Goal: Transaction & Acquisition: Download file/media

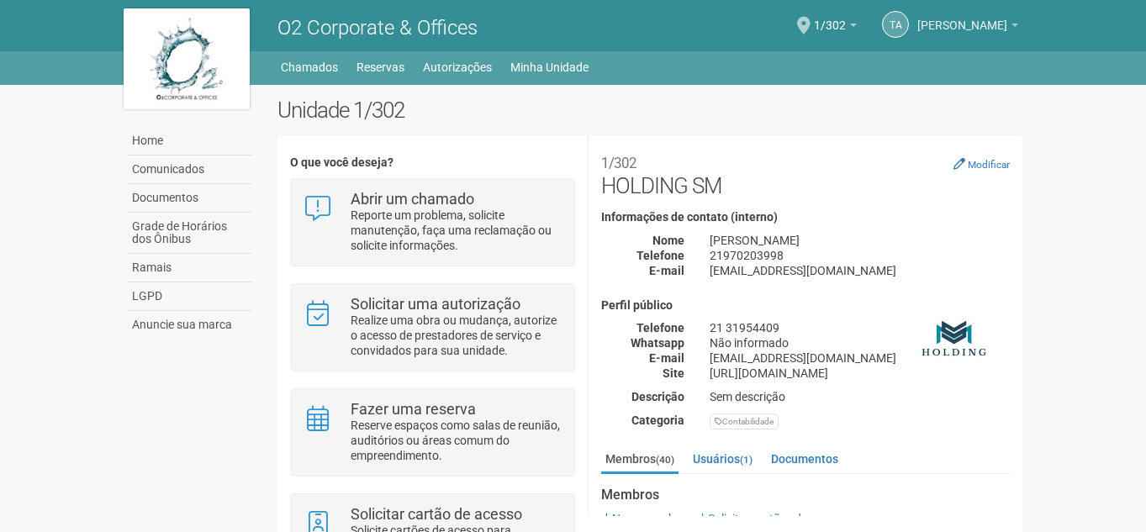
click at [991, 24] on span "[PERSON_NAME]" at bounding box center [962, 17] width 90 height 29
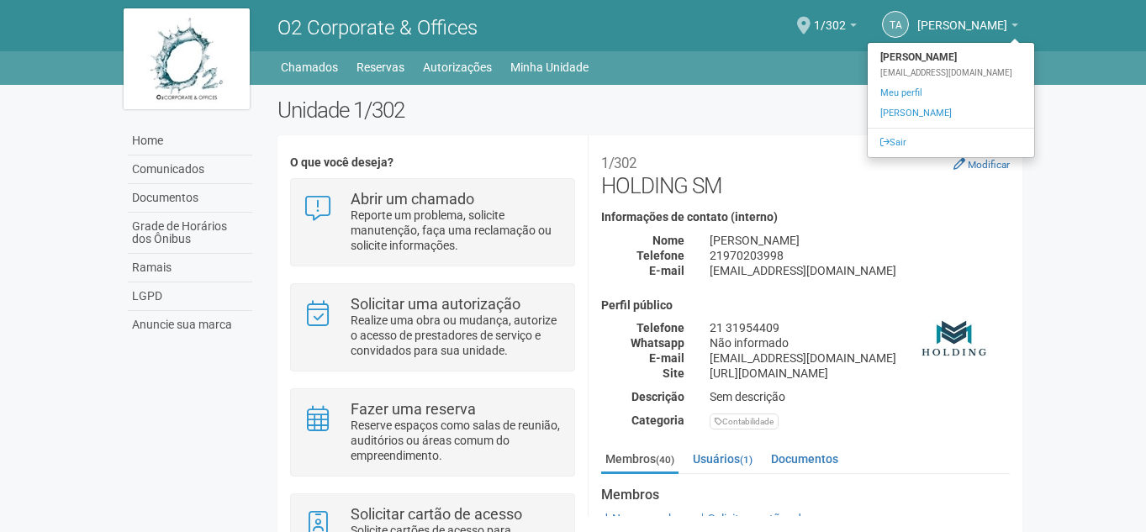
click at [721, 86] on div "Home Comunicados Documentos Grade de Horários dos Ônibus Ramais LGPD Anuncie su…" at bounding box center [573, 356] width 925 height 542
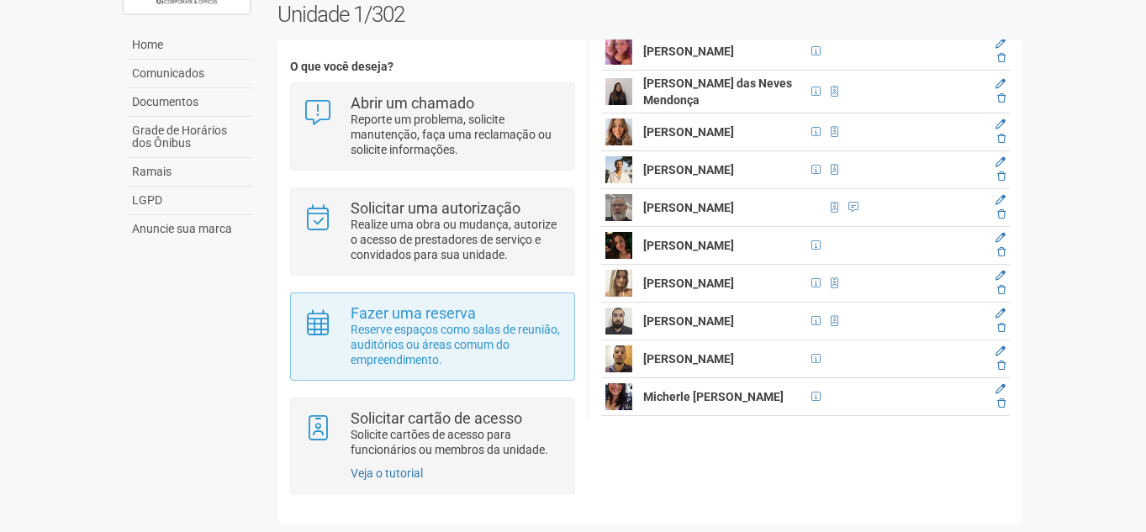
scroll to position [99, 0]
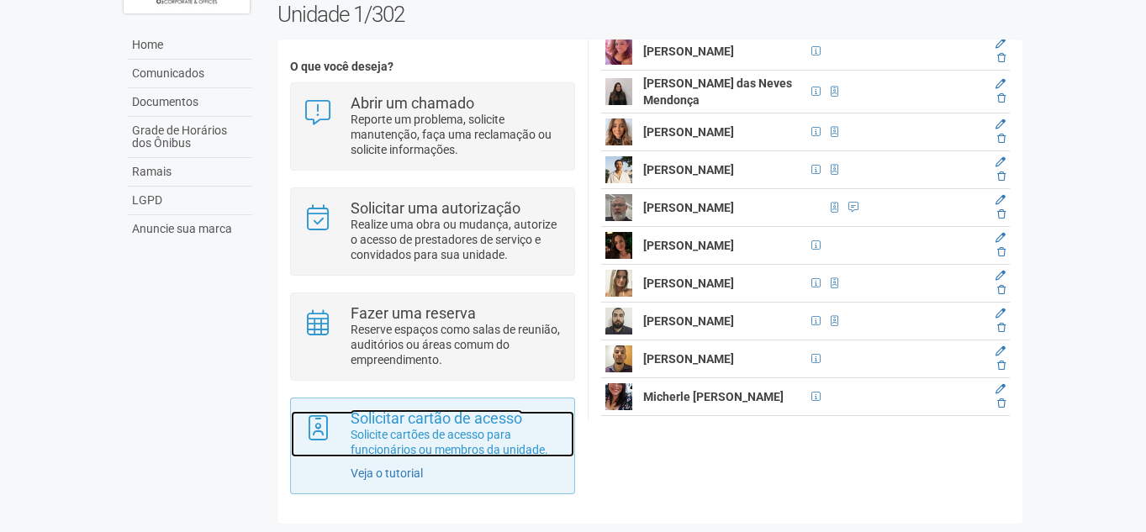
click at [429, 436] on p "Solicite cartões de acesso para funcionários ou membros da unidade." at bounding box center [456, 442] width 211 height 30
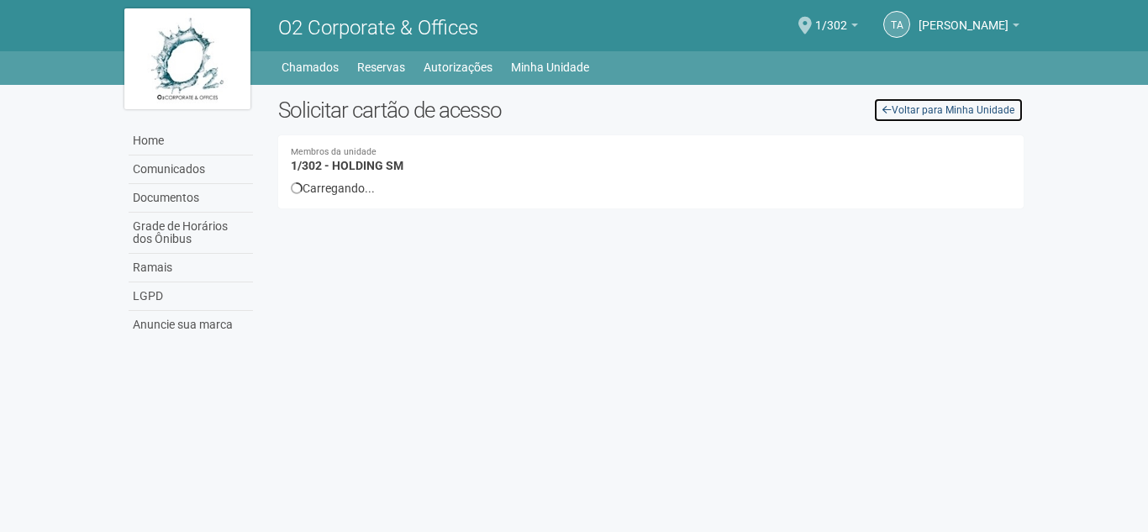
click at [896, 110] on link "Voltar para Minha Unidade" at bounding box center [948, 110] width 150 height 25
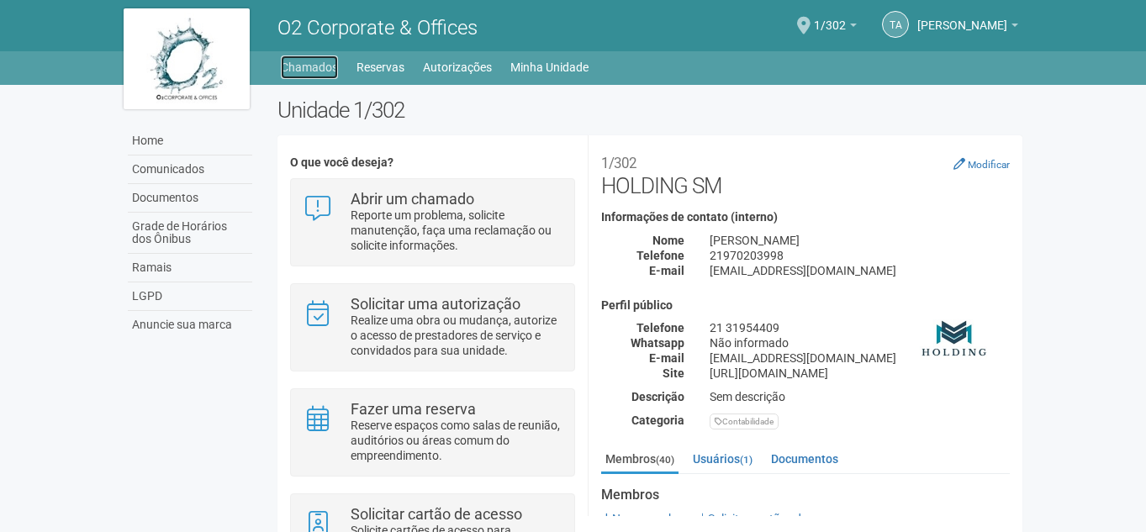
click at [313, 66] on link "Chamados" at bounding box center [309, 67] width 57 height 24
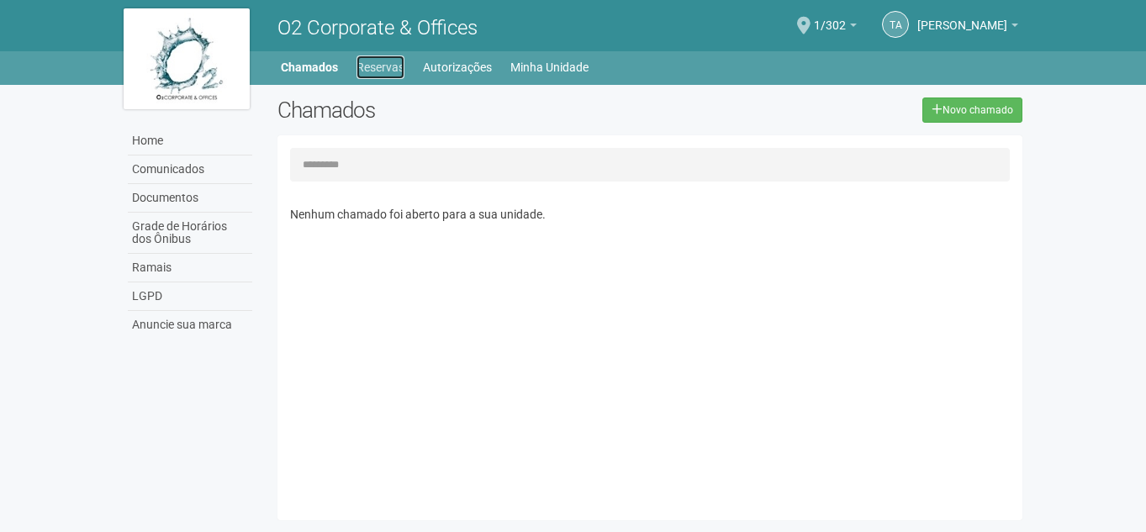
click at [385, 69] on link "Reservas" at bounding box center [380, 67] width 48 height 24
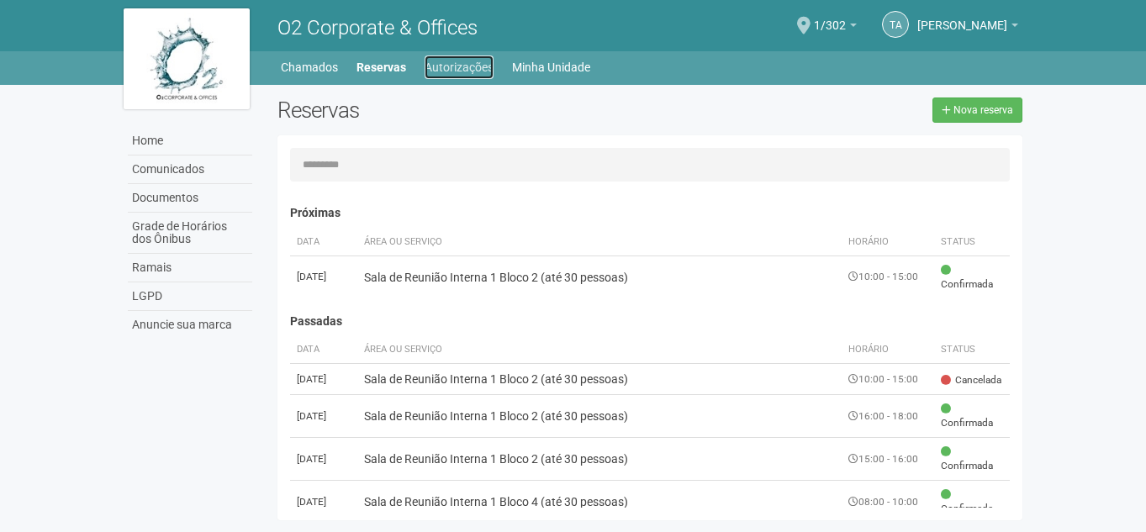
click at [462, 64] on link "Autorizações" at bounding box center [459, 67] width 69 height 24
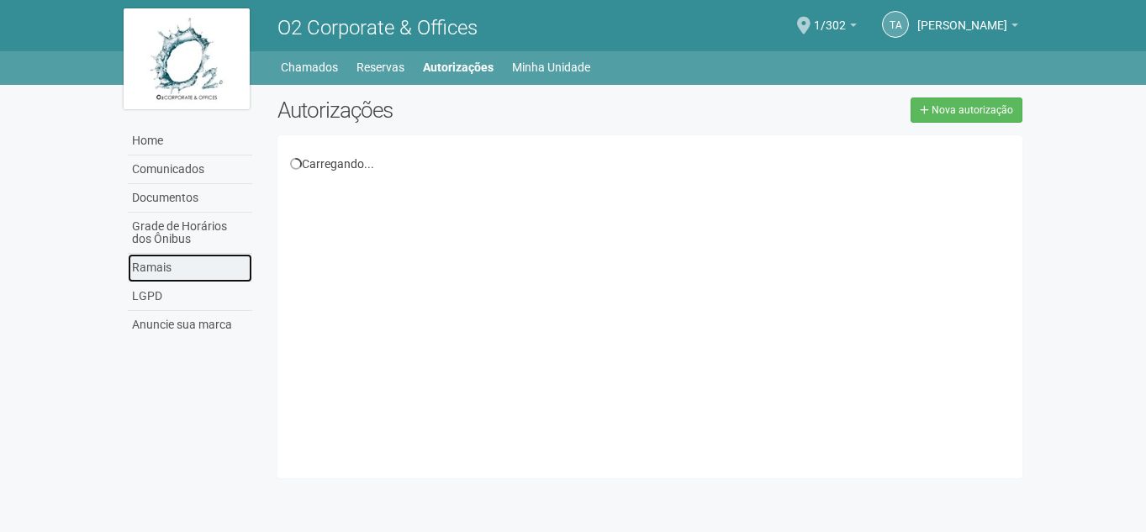
click at [152, 256] on link "Ramais" at bounding box center [190, 268] width 124 height 29
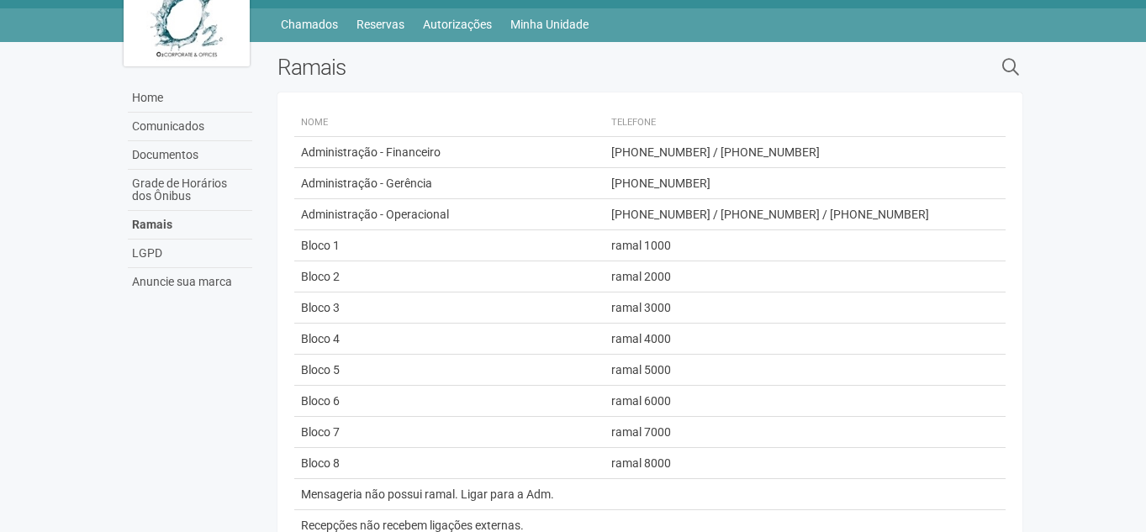
scroll to position [2, 0]
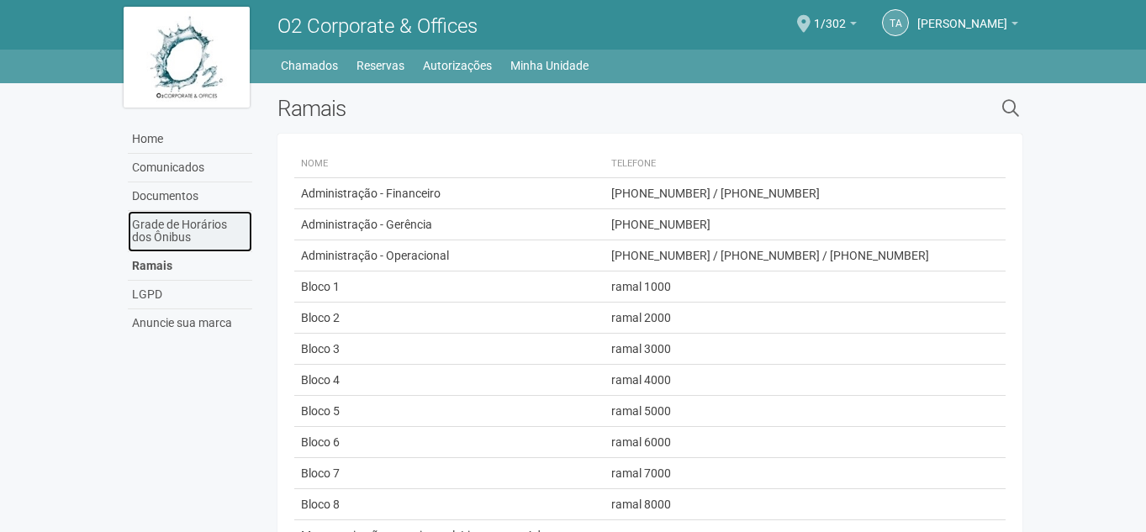
click at [175, 236] on link "Grade de Horários dos Ônibus" at bounding box center [190, 231] width 124 height 41
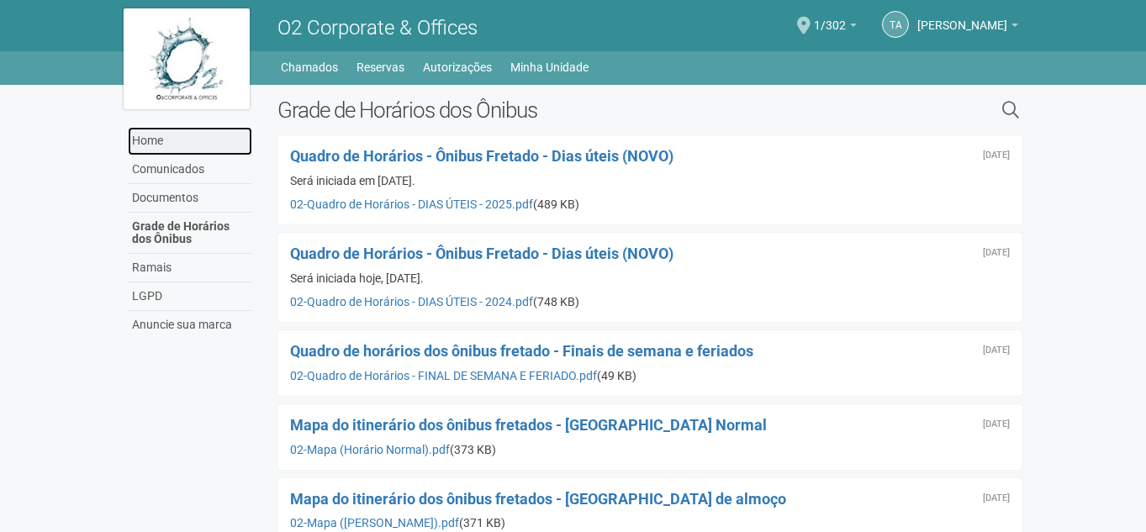
click at [149, 144] on link "Home" at bounding box center [190, 141] width 124 height 29
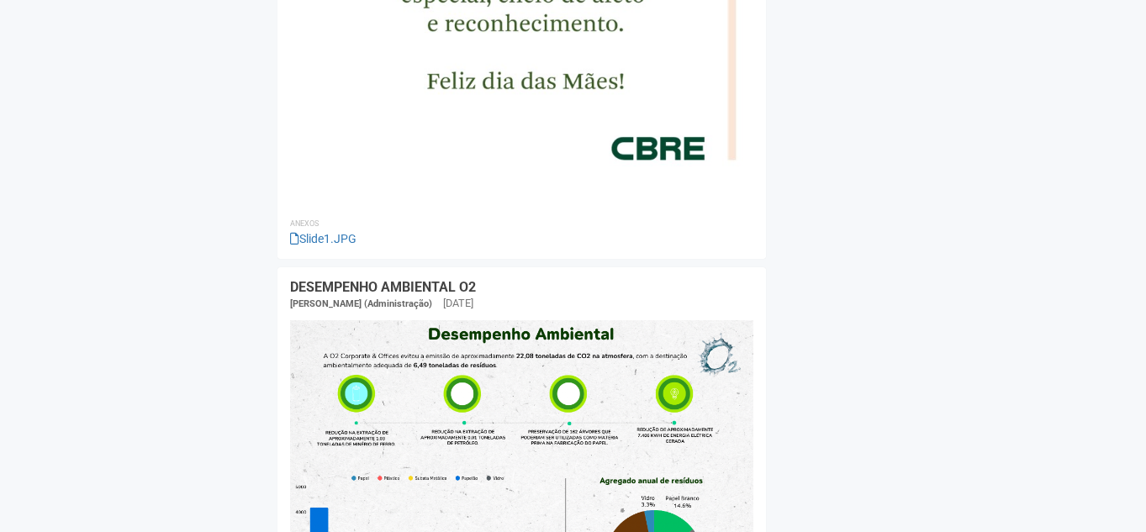
scroll to position [3026, 0]
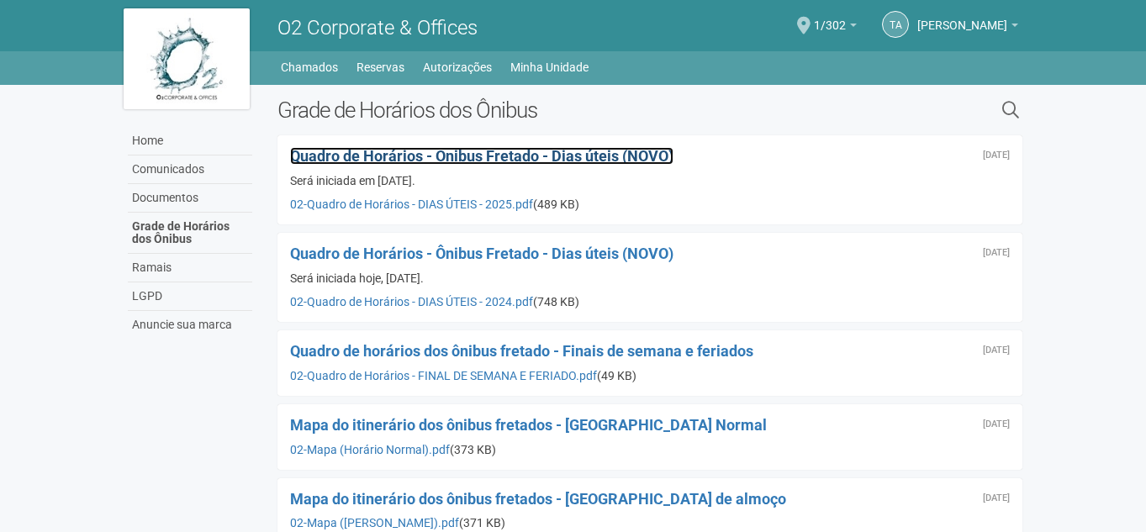
click at [356, 158] on span "Quadro de Horários - Ônibus Fretado - Dias úteis (NOVO)" at bounding box center [481, 156] width 383 height 18
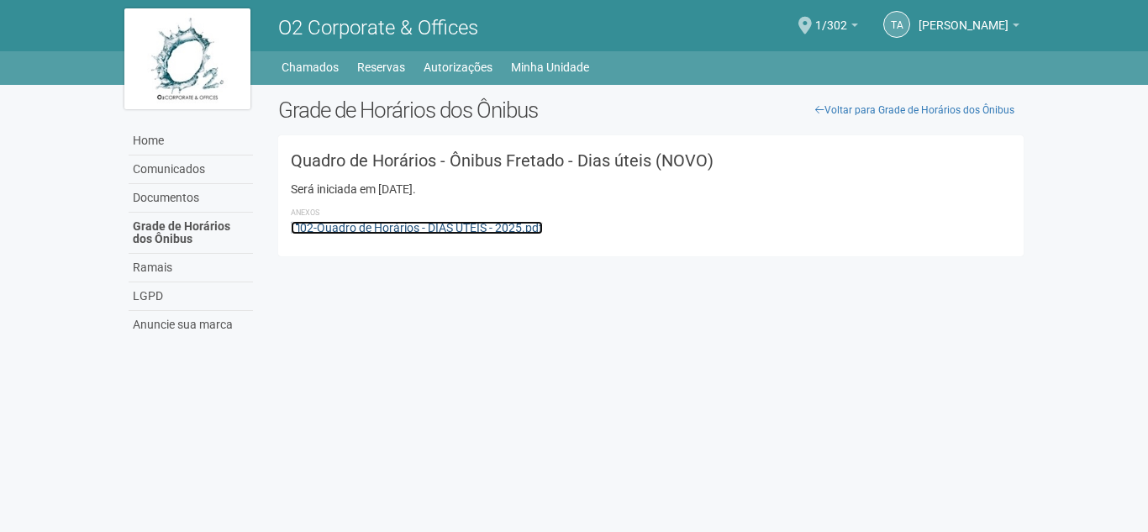
click at [358, 224] on link "02-Quadro de Horários - DIAS ÚTEIS - 2025.pdf" at bounding box center [417, 227] width 252 height 13
